Goal: Task Accomplishment & Management: Complete application form

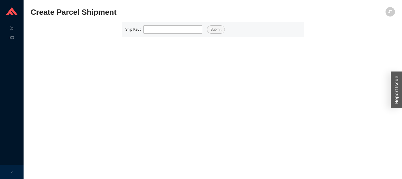
click at [401, 128] on section "Create Parcel Shipment JT Ship Key Submit" at bounding box center [213, 89] width 378 height 179
click at [389, 10] on span "JT" at bounding box center [390, 11] width 4 height 9
click at [389, 22] on div "Profile" at bounding box center [381, 23] width 40 height 9
click at [377, 24] on link "Profile" at bounding box center [372, 23] width 16 height 4
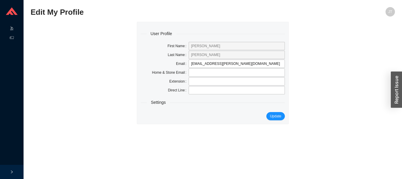
click at [12, 28] on line at bounding box center [12, 28] width 0 height 0
click at [44, 27] on link "Start Pick" at bounding box center [36, 28] width 15 height 4
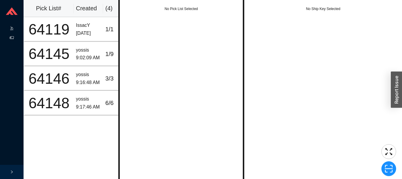
click at [12, 38] on icon at bounding box center [12, 38] width 4 height 4
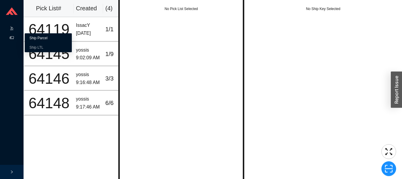
click at [47, 36] on link "Ship Parcel" at bounding box center [38, 38] width 18 height 4
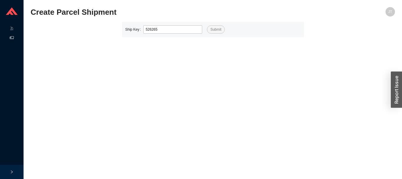
type input "526265"
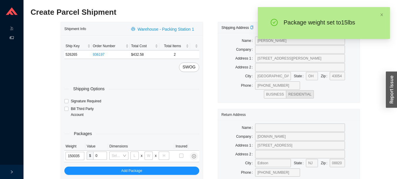
type input "15"
type input "30"
type input "15"
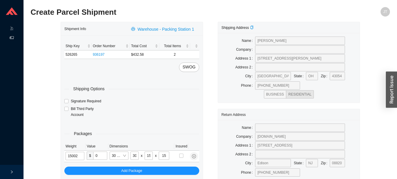
type input "15"
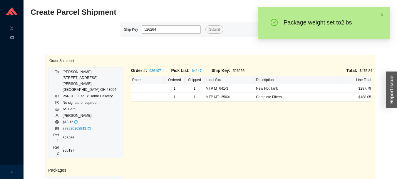
type input "526264"
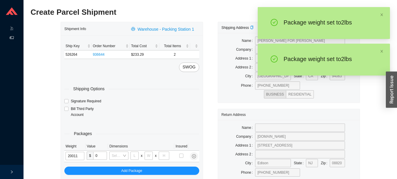
type input "2"
type input "14"
type input "7"
type input "2"
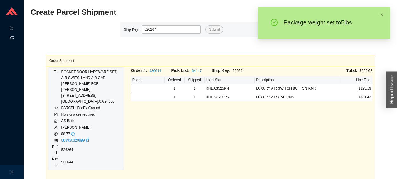
type input "526267"
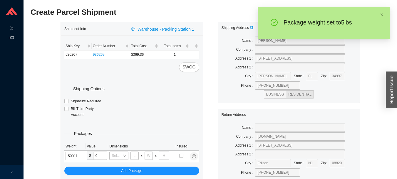
type input "5"
type input "14"
type input "7"
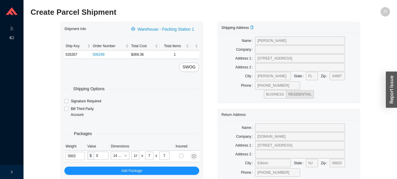
type input "5"
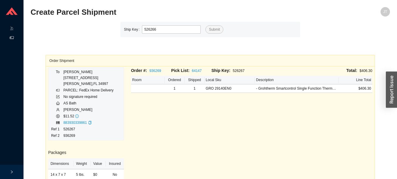
type input "526266"
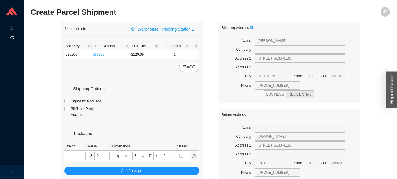
type input "7"
type input "18"
type input "5"
type input "36"
type input "7"
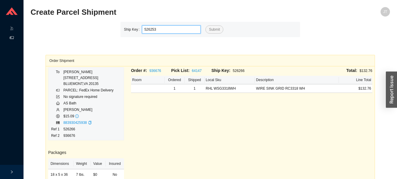
type input "526253"
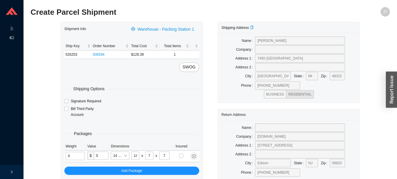
type input "2"
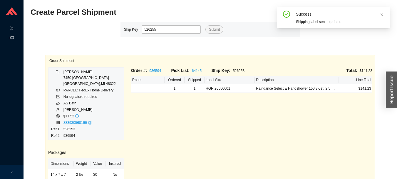
type input "526255"
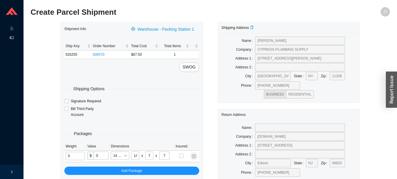
type input "2"
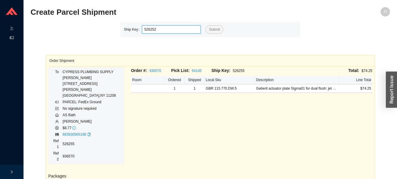
type input "526252"
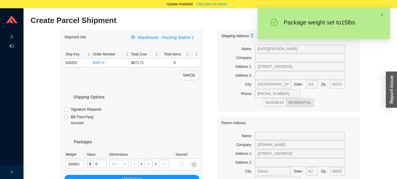
type input "15"
type input "18"
type input "8"
type input "42"
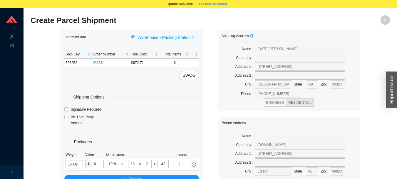
type input "15"
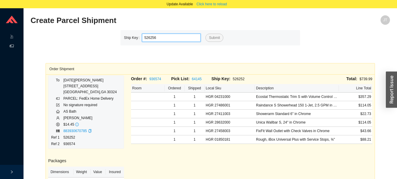
type input "526256"
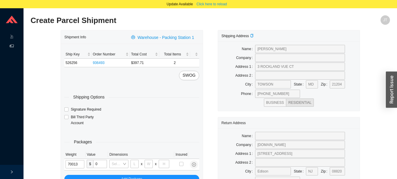
type input "7"
type input "10"
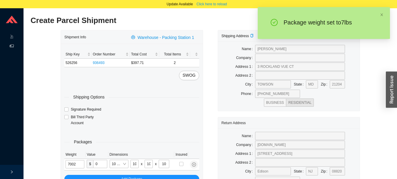
type input "7"
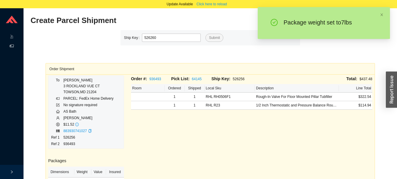
type input "526260"
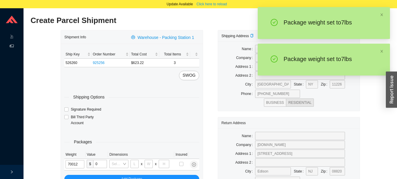
type input "7"
type input "18"
type input "12"
type input "6"
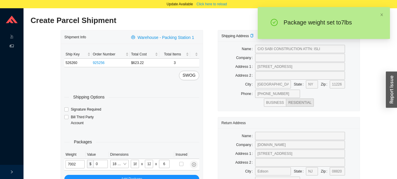
type input "7"
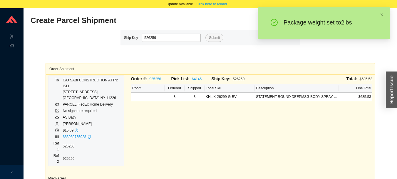
type input "526259"
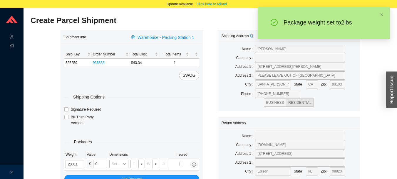
type input "2"
type input "14"
type input "7"
type input "2"
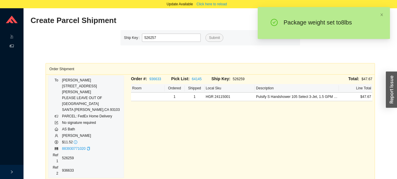
type input "526257"
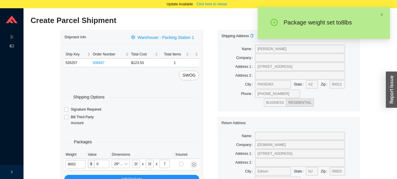
type input "8"
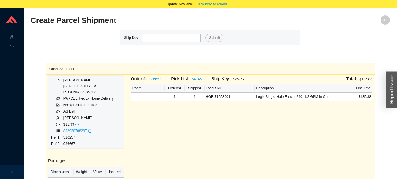
click at [280, 125] on div "Order #: 936667 Pick List: 64145 Ship Key: 526257 Total: $135.88 Room Ordered S…" at bounding box center [252, 161] width 249 height 173
